Goal: Information Seeking & Learning: Learn about a topic

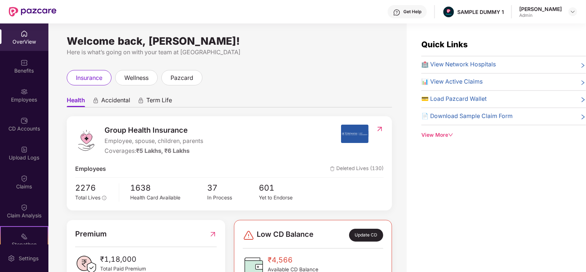
click at [32, 38] on div "OverView" at bounding box center [24, 41] width 48 height 7
click at [150, 75] on div "wellness" at bounding box center [136, 77] width 43 height 15
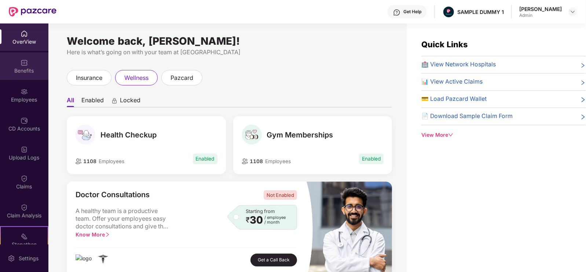
click at [29, 69] on div "Benefits" at bounding box center [24, 70] width 48 height 7
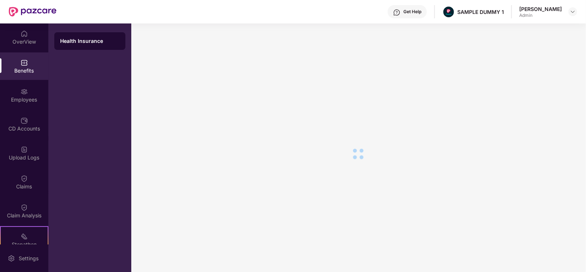
click at [95, 43] on div "Health Insurance" at bounding box center [89, 40] width 59 height 7
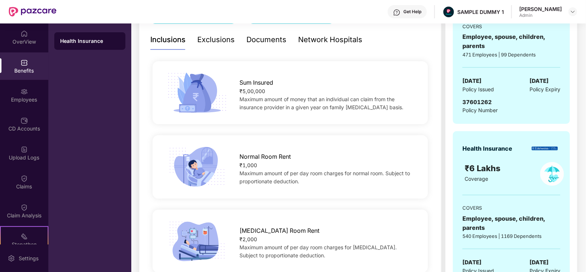
scroll to position [105, 0]
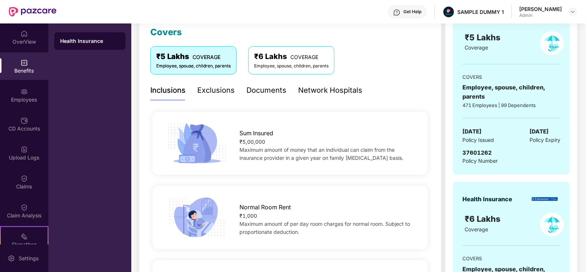
click at [232, 94] on div "Exclusions" at bounding box center [215, 90] width 37 height 11
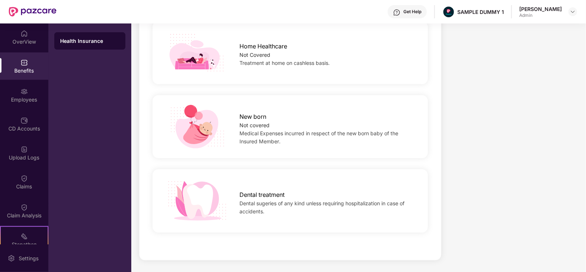
scroll to position [0, 0]
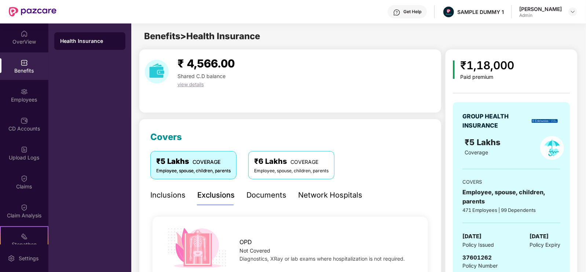
click at [257, 192] on div "Documents" at bounding box center [266, 195] width 40 height 11
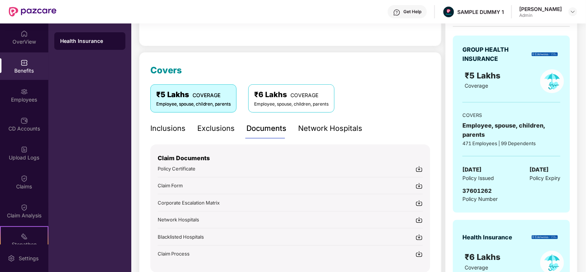
scroll to position [67, 0]
click at [310, 131] on div "Network Hospitals" at bounding box center [330, 128] width 64 height 11
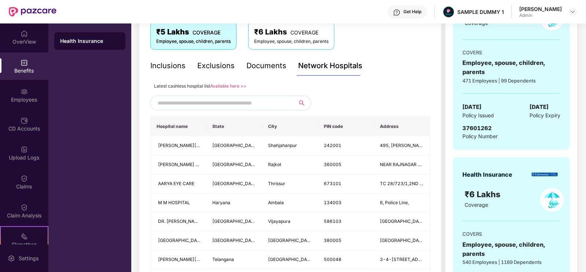
scroll to position [166, 0]
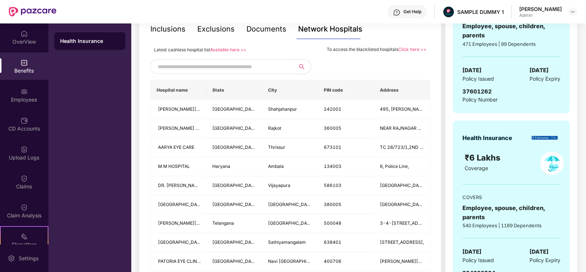
click at [249, 69] on input "text" at bounding box center [220, 66] width 125 height 11
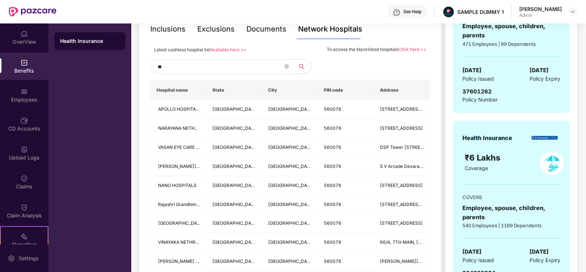
type input "*"
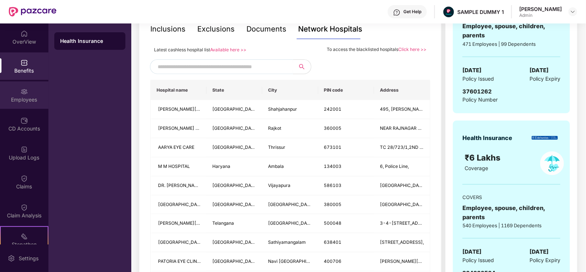
click at [35, 96] on div "Employees" at bounding box center [24, 99] width 48 height 7
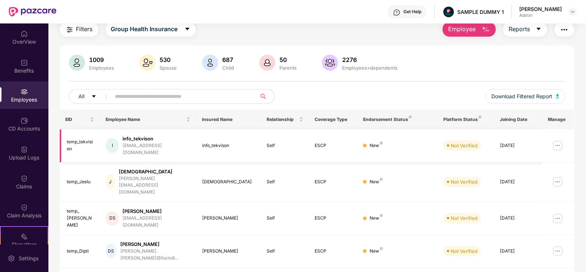
scroll to position [0, 0]
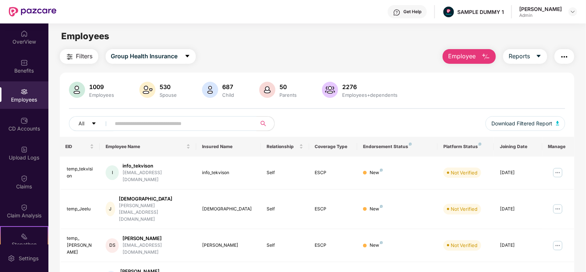
click at [484, 51] on button "Employee" at bounding box center [469, 56] width 53 height 15
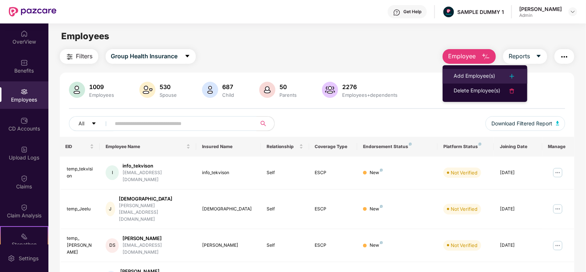
click at [475, 70] on li "Add Employee(s)" at bounding box center [485, 76] width 85 height 15
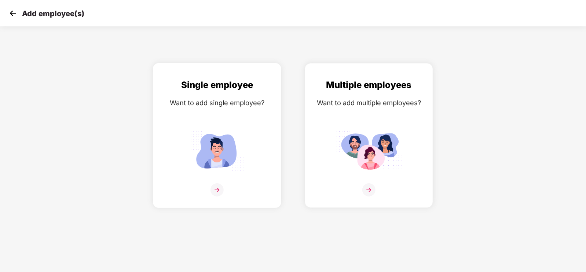
click at [219, 129] on img at bounding box center [217, 151] width 66 height 46
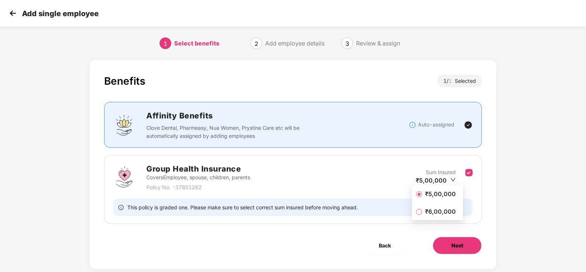
click at [440, 248] on button "Next" at bounding box center [457, 246] width 49 height 18
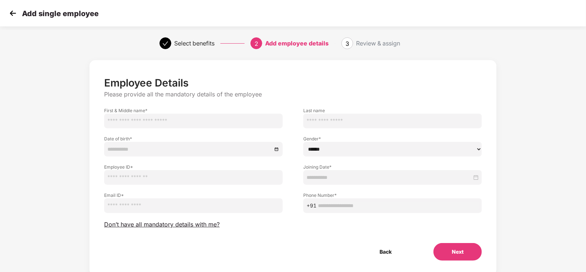
click at [442, 247] on button "Next" at bounding box center [458, 252] width 48 height 18
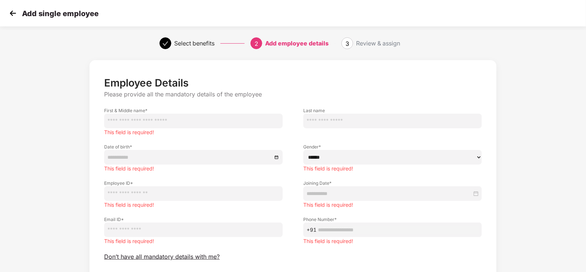
scroll to position [54, 0]
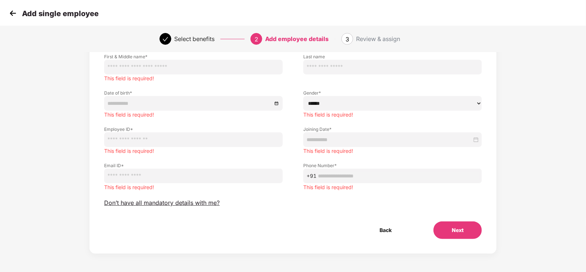
click at [20, 15] on div "Add single employee" at bounding box center [52, 13] width 91 height 11
click at [15, 12] on img at bounding box center [12, 13] width 11 height 11
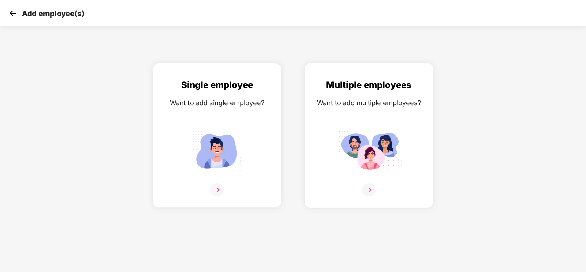
click at [358, 102] on div "Want to add multiple employees?" at bounding box center [368, 103] width 113 height 11
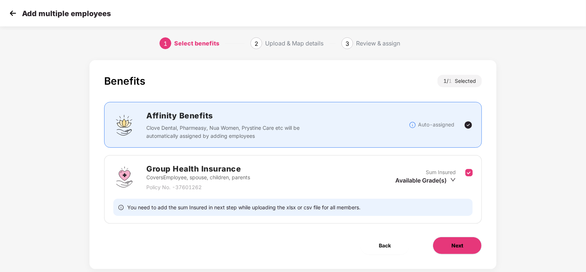
click at [447, 237] on button "Next" at bounding box center [457, 246] width 49 height 18
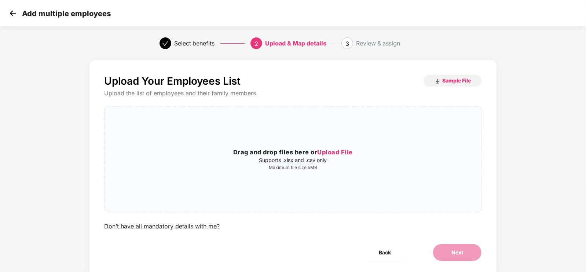
click at [10, 14] on img at bounding box center [12, 13] width 11 height 11
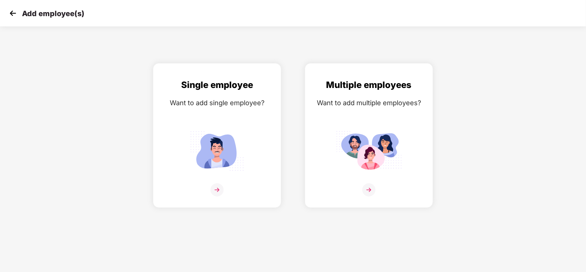
click at [10, 14] on img at bounding box center [12, 13] width 11 height 11
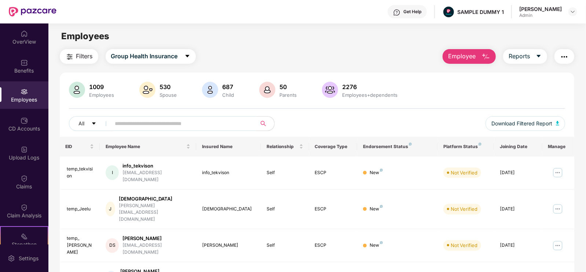
scroll to position [59, 0]
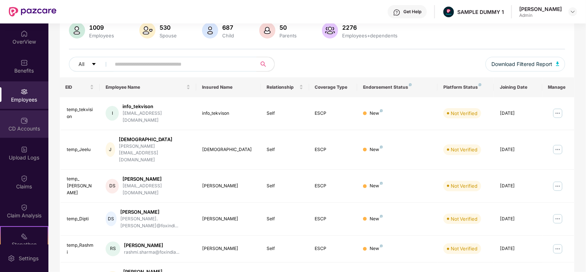
click at [42, 118] on div "CD Accounts" at bounding box center [24, 124] width 48 height 28
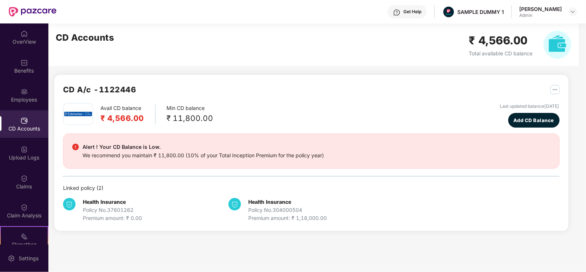
scroll to position [0, 0]
click at [182, 122] on div "₹ 11,800.00" at bounding box center [190, 118] width 47 height 12
click at [513, 121] on span "Add CD Balance" at bounding box center [533, 120] width 41 height 7
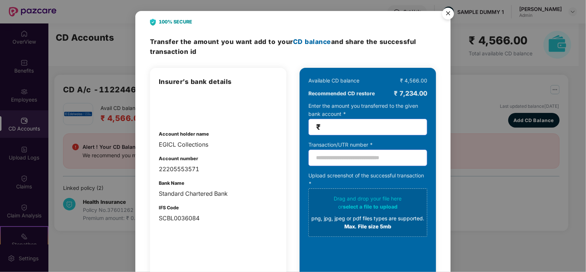
click at [452, 19] on img "Close" at bounding box center [448, 14] width 21 height 21
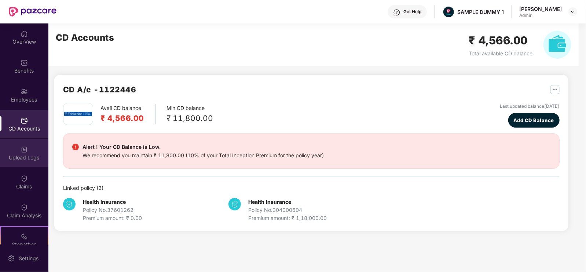
click at [22, 151] on img at bounding box center [24, 149] width 7 height 7
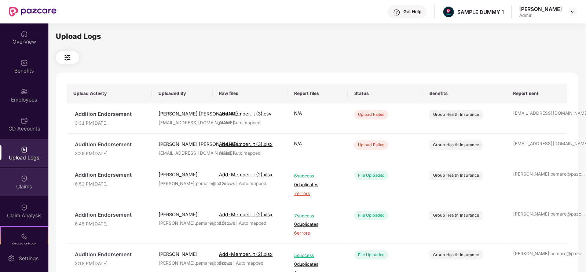
click at [26, 175] on img at bounding box center [24, 178] width 7 height 7
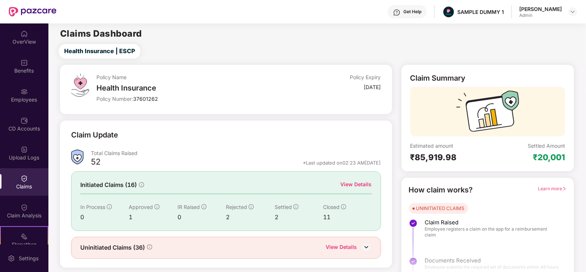
scroll to position [15, 0]
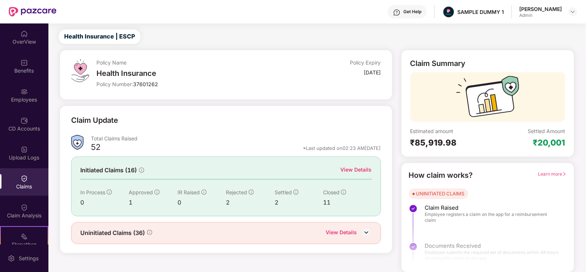
click at [366, 168] on div "View Details" at bounding box center [356, 170] width 31 height 8
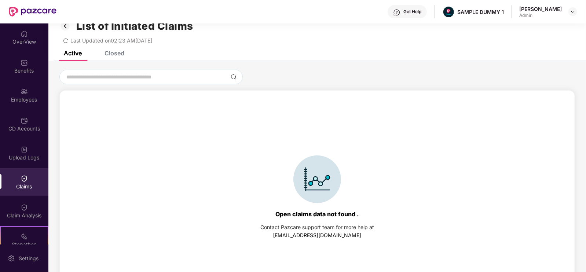
click at [116, 54] on div "Closed" at bounding box center [115, 53] width 20 height 7
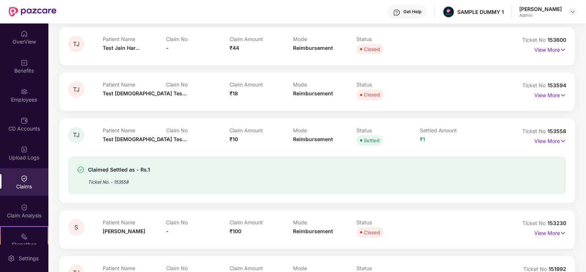
scroll to position [78, 0]
click at [551, 140] on p "View More" at bounding box center [550, 140] width 32 height 10
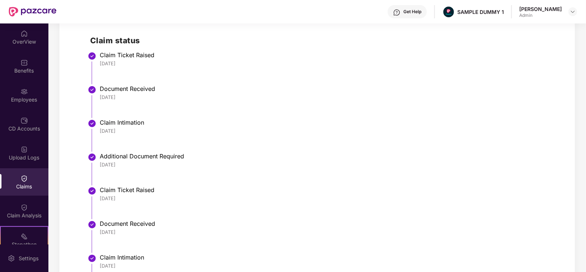
scroll to position [314, 0]
drag, startPoint x: 94, startPoint y: 67, endPoint x: 143, endPoint y: 68, distance: 48.8
click at [143, 68] on li "Claim Ticket Raised 26 Jun 2025" at bounding box center [324, 71] width 469 height 34
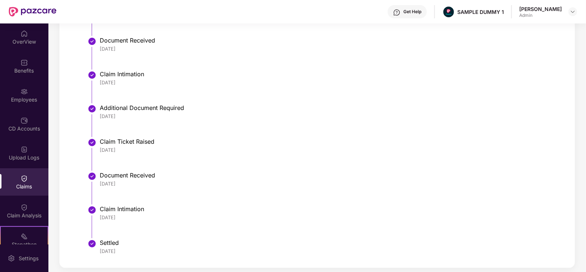
drag, startPoint x: 131, startPoint y: 123, endPoint x: 114, endPoint y: 144, distance: 27.1
click at [114, 144] on div "Claim Ticket Raised" at bounding box center [329, 141] width 459 height 7
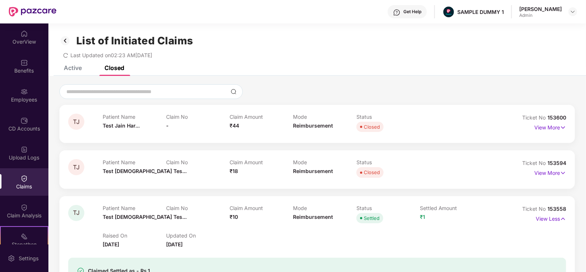
scroll to position [68, 0]
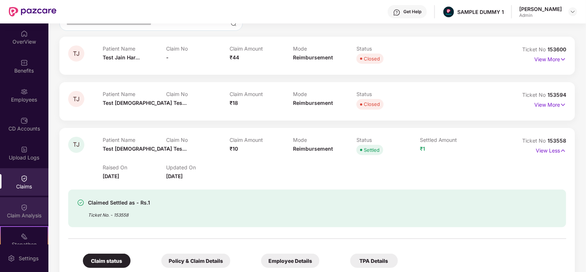
click at [32, 209] on div "Claim Analysis" at bounding box center [24, 211] width 48 height 28
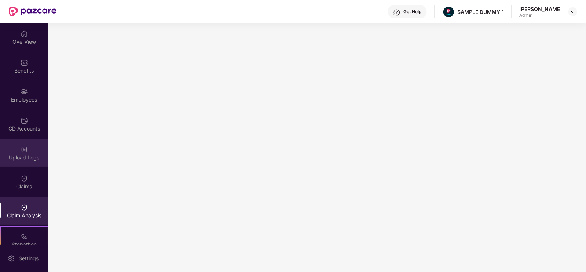
scroll to position [98, 0]
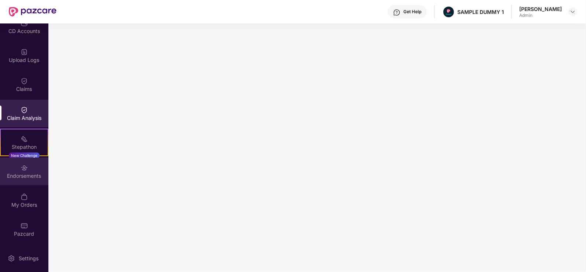
click at [36, 170] on div "Endorsements" at bounding box center [24, 172] width 48 height 28
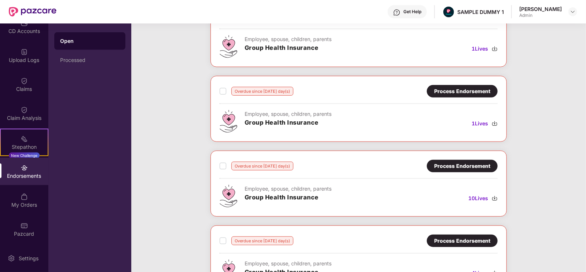
scroll to position [0, 0]
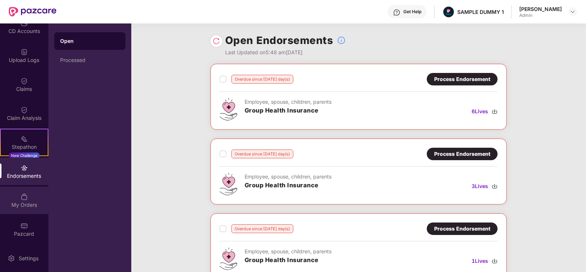
click at [25, 209] on div "My Orders" at bounding box center [24, 201] width 48 height 28
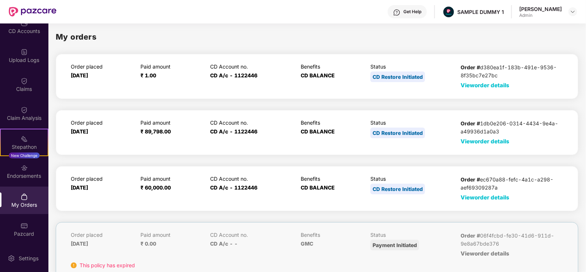
scroll to position [16, 0]
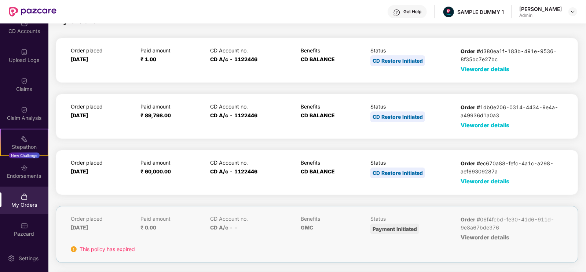
click at [472, 180] on span "View order details" at bounding box center [485, 181] width 49 height 7
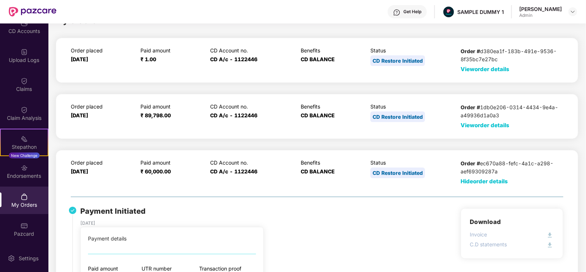
scroll to position [174, 0]
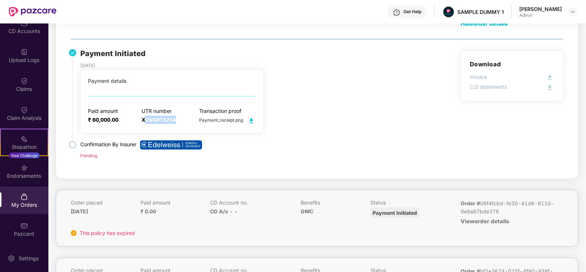
drag, startPoint x: 143, startPoint y: 119, endPoint x: 185, endPoint y: 120, distance: 42.6
click at [185, 120] on div "Paid amount ₹ 60,000.00 UTR number XCSQRT1234 Transaction proof Payment_receipt…" at bounding box center [172, 116] width 168 height 17
drag, startPoint x: 199, startPoint y: 122, endPoint x: 290, endPoint y: 122, distance: 91.3
click at [290, 122] on div "Payment Initiated 07 July 2023 Payment details Paid amount ₹ 60,000.00 UTR numb…" at bounding box center [198, 90] width 237 height 85
click at [339, 134] on div "Payment Initiated 07 July 2023 Payment details Paid amount ₹ 60,000.00 UTR numb…" at bounding box center [317, 110] width 493 height 119
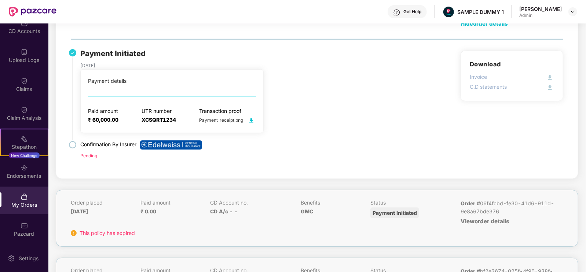
scroll to position [299, 0]
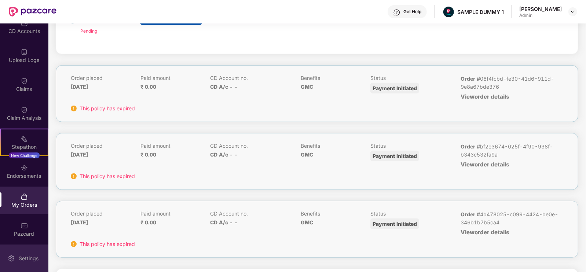
click at [37, 255] on div "Settings" at bounding box center [29, 258] width 24 height 7
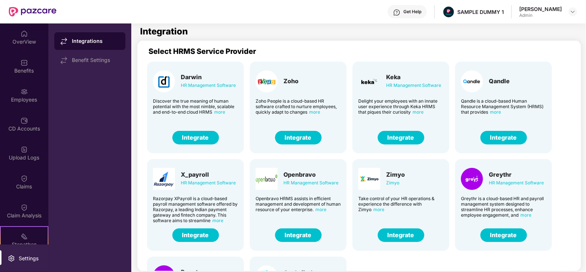
scroll to position [77, 0]
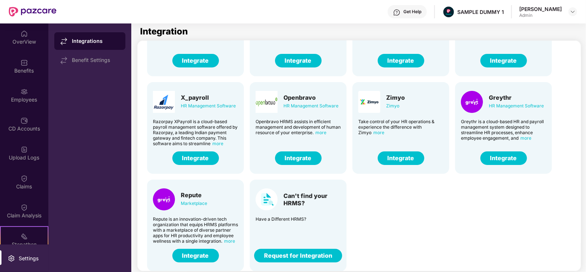
click at [427, 15] on div "Get Help" at bounding box center [407, 11] width 39 height 13
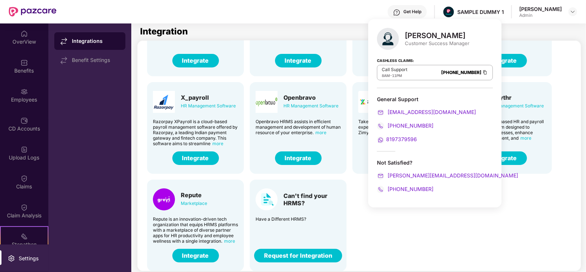
click at [233, 12] on div "Get Help SAMPLE DUMMY 1 [PERSON_NAME] Admin" at bounding box center [316, 11] width 521 height 23
